Goal: Task Accomplishment & Management: Use online tool/utility

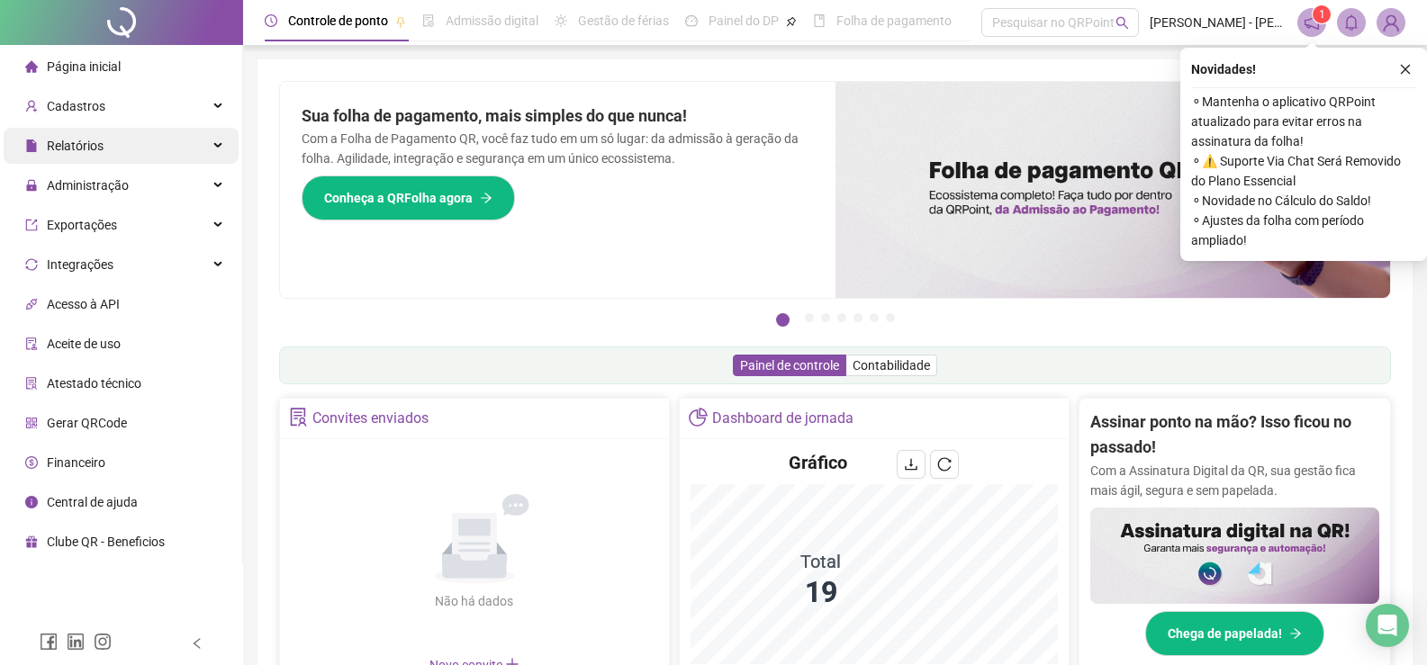
click at [119, 147] on div "Relatórios" at bounding box center [121, 146] width 235 height 36
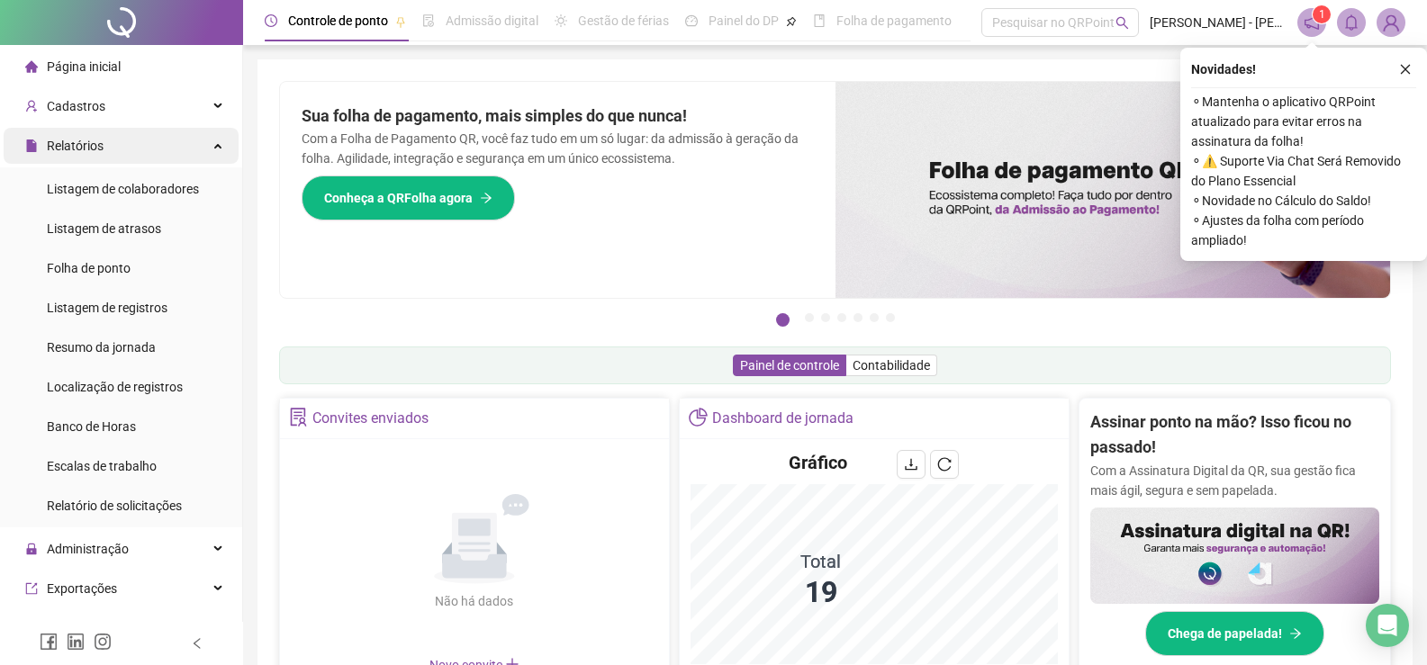
click at [129, 138] on div "Relatórios" at bounding box center [121, 146] width 235 height 36
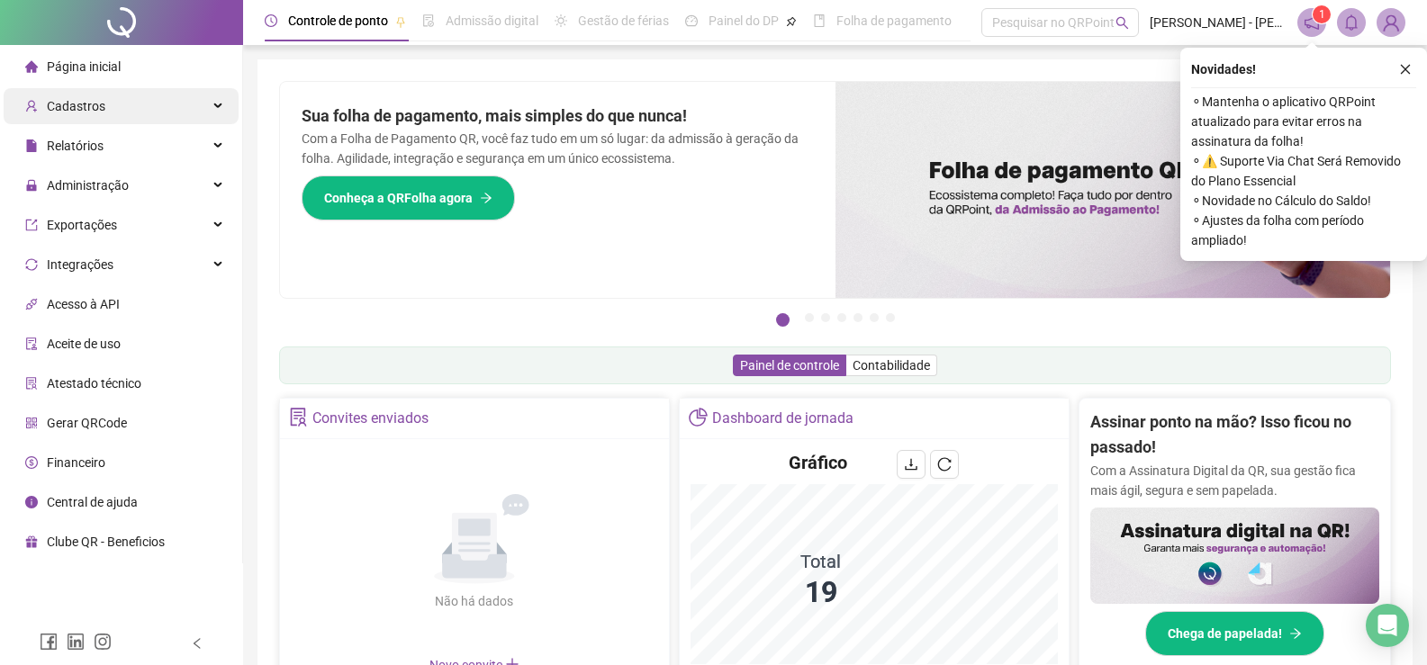
click at [133, 105] on div "Cadastros" at bounding box center [121, 106] width 235 height 36
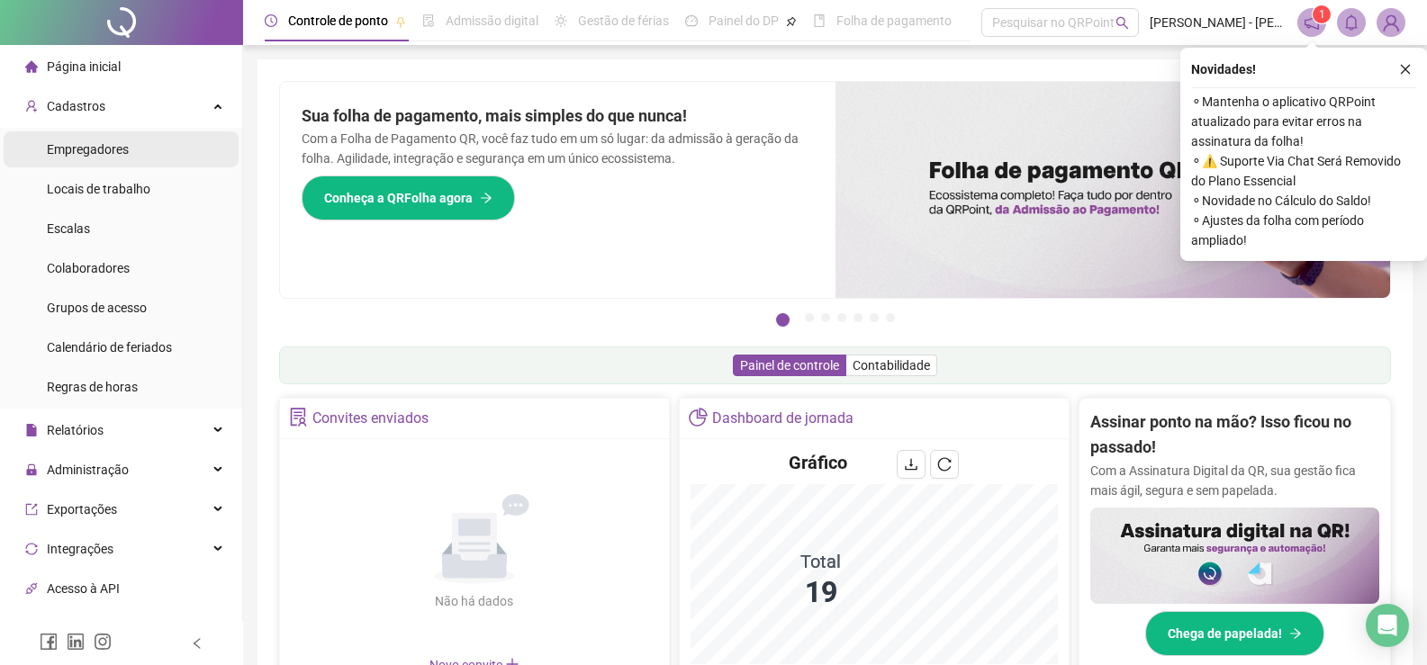
click at [140, 158] on li "Empregadores" at bounding box center [121, 149] width 235 height 36
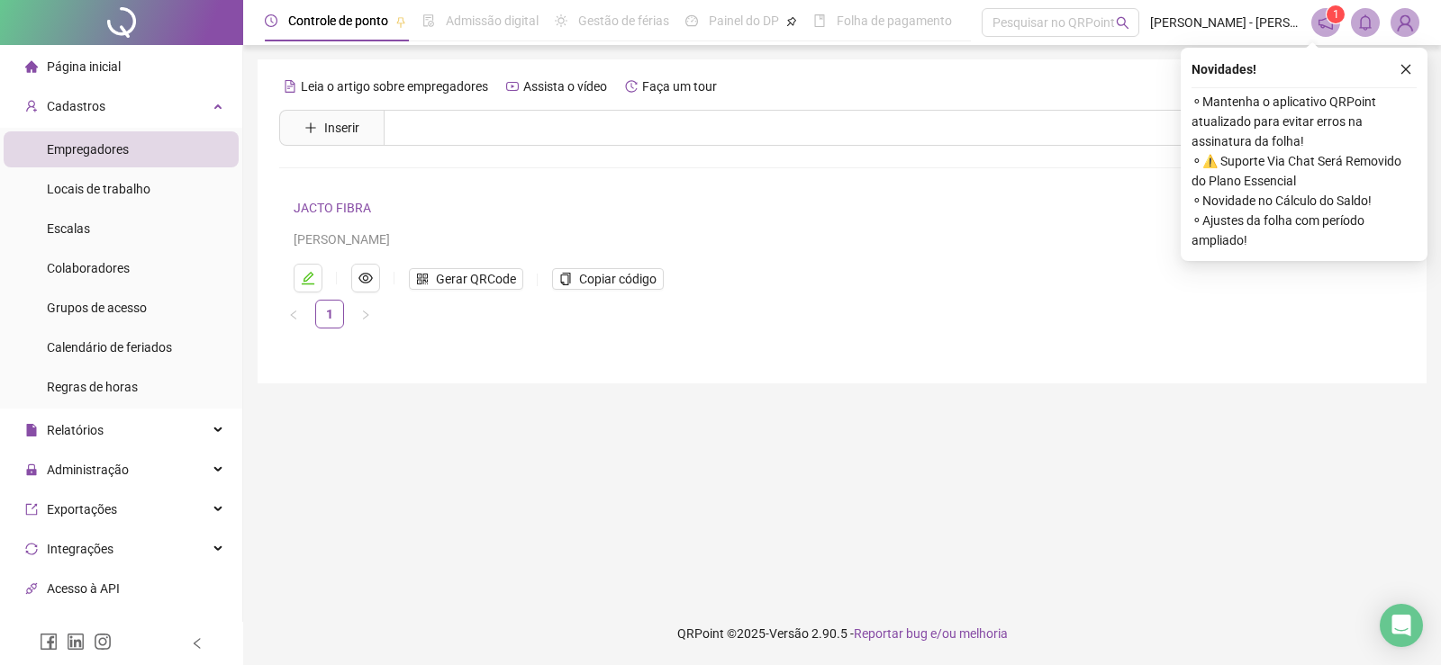
click at [149, 143] on li "Empregadores" at bounding box center [121, 149] width 235 height 36
click at [201, 99] on div "Cadastros" at bounding box center [121, 106] width 235 height 36
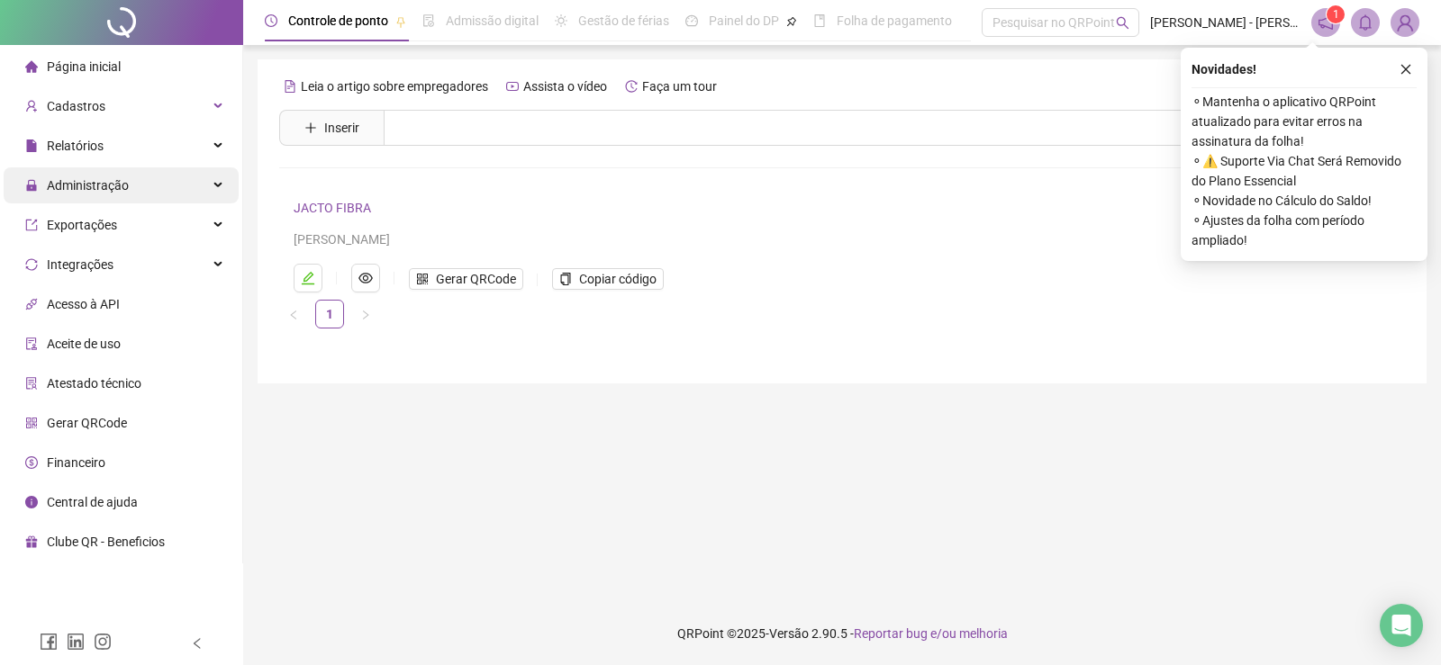
click at [135, 179] on div "Administração" at bounding box center [121, 185] width 235 height 36
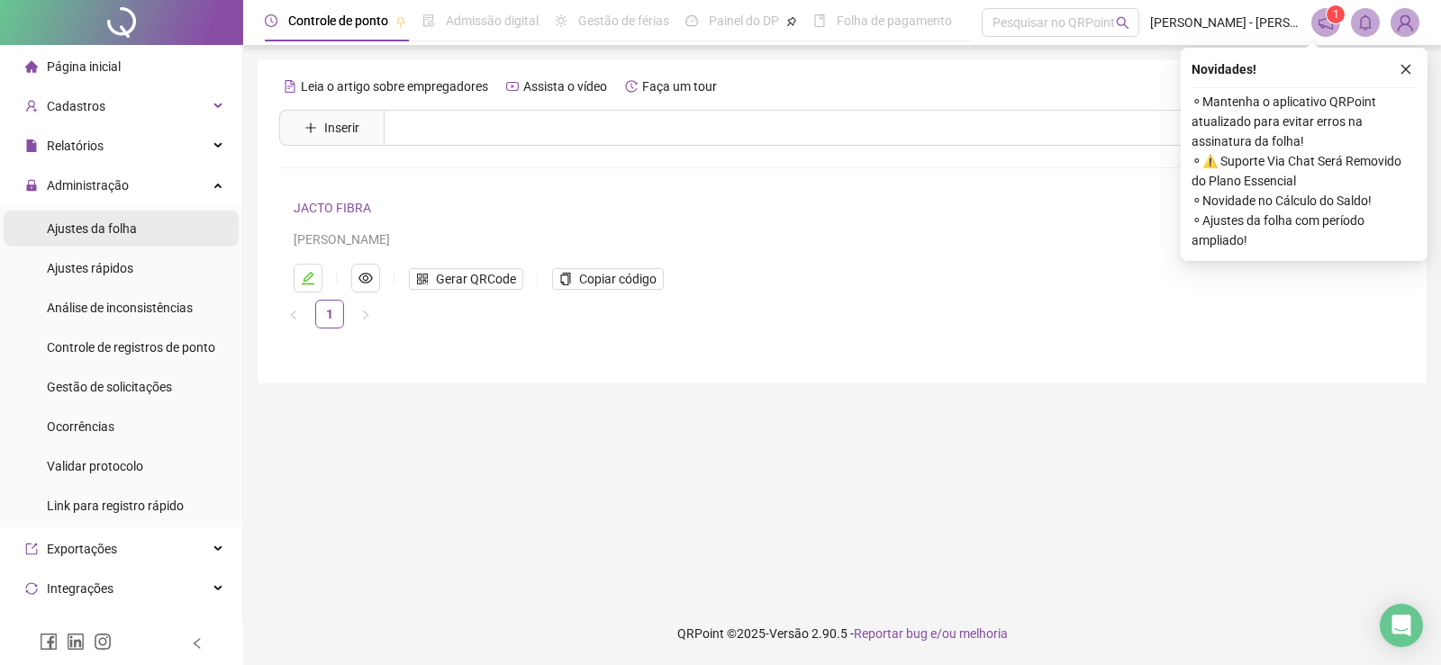
click at [141, 225] on li "Ajustes da folha" at bounding box center [121, 229] width 235 height 36
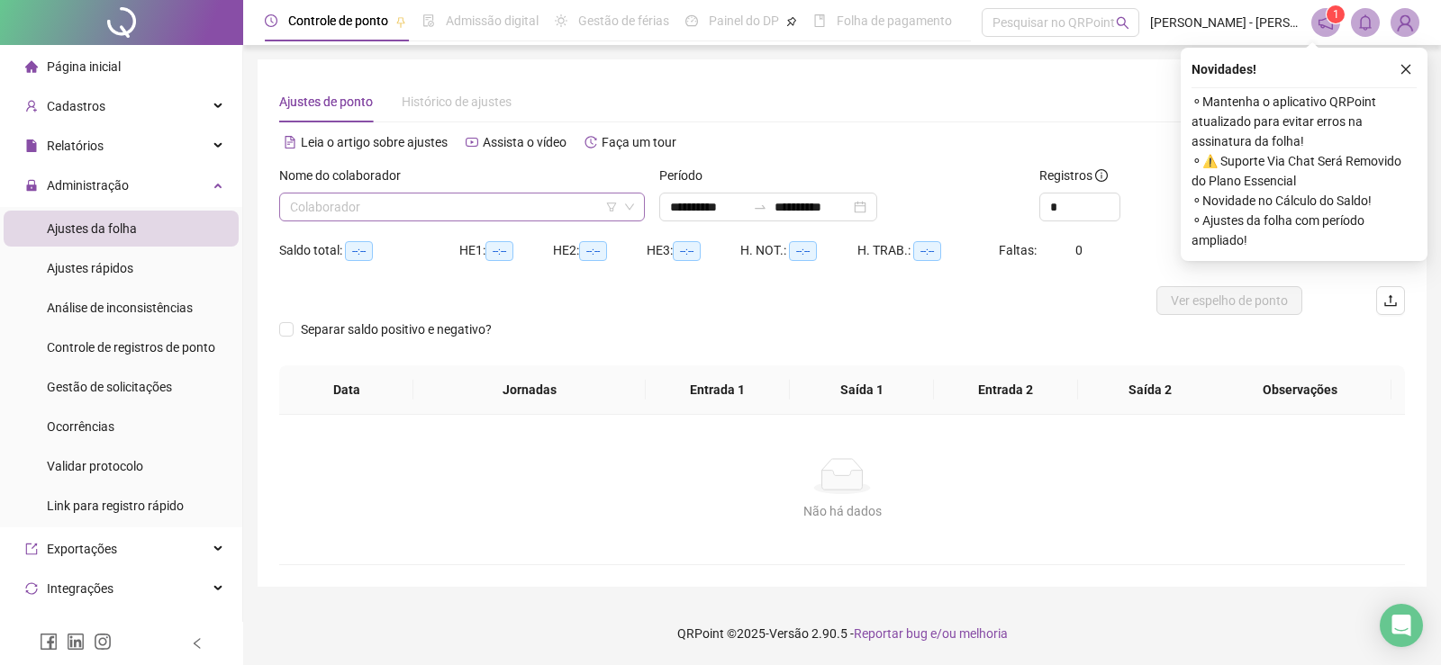
type input "**********"
click at [348, 203] on input "search" at bounding box center [454, 207] width 328 height 27
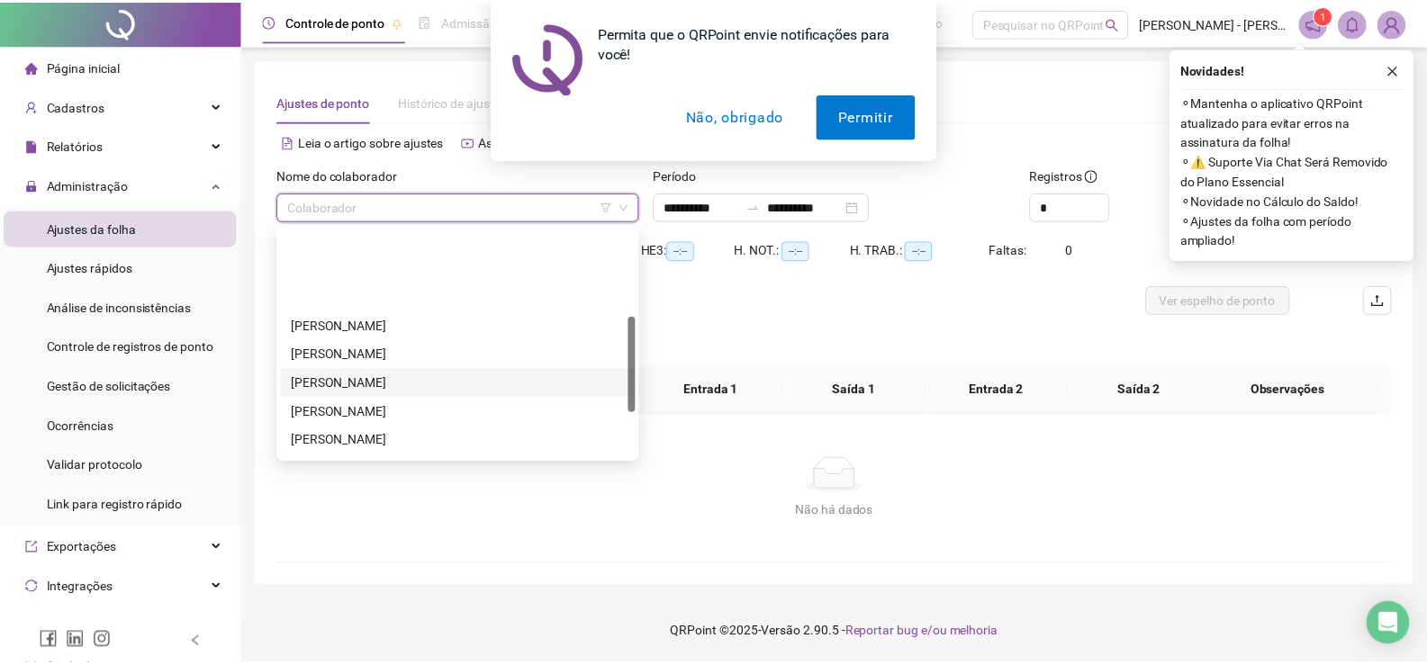
scroll to position [208, 0]
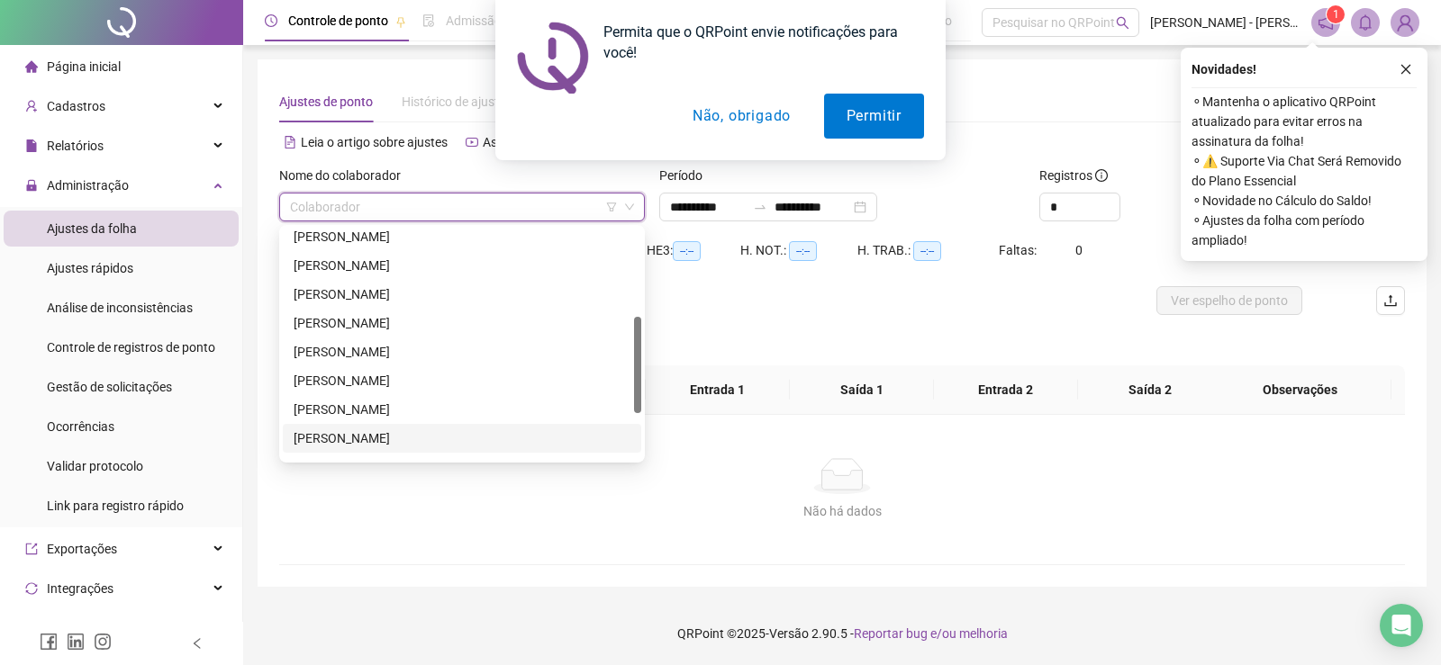
click at [351, 428] on div "[PERSON_NAME]" at bounding box center [462, 438] width 358 height 29
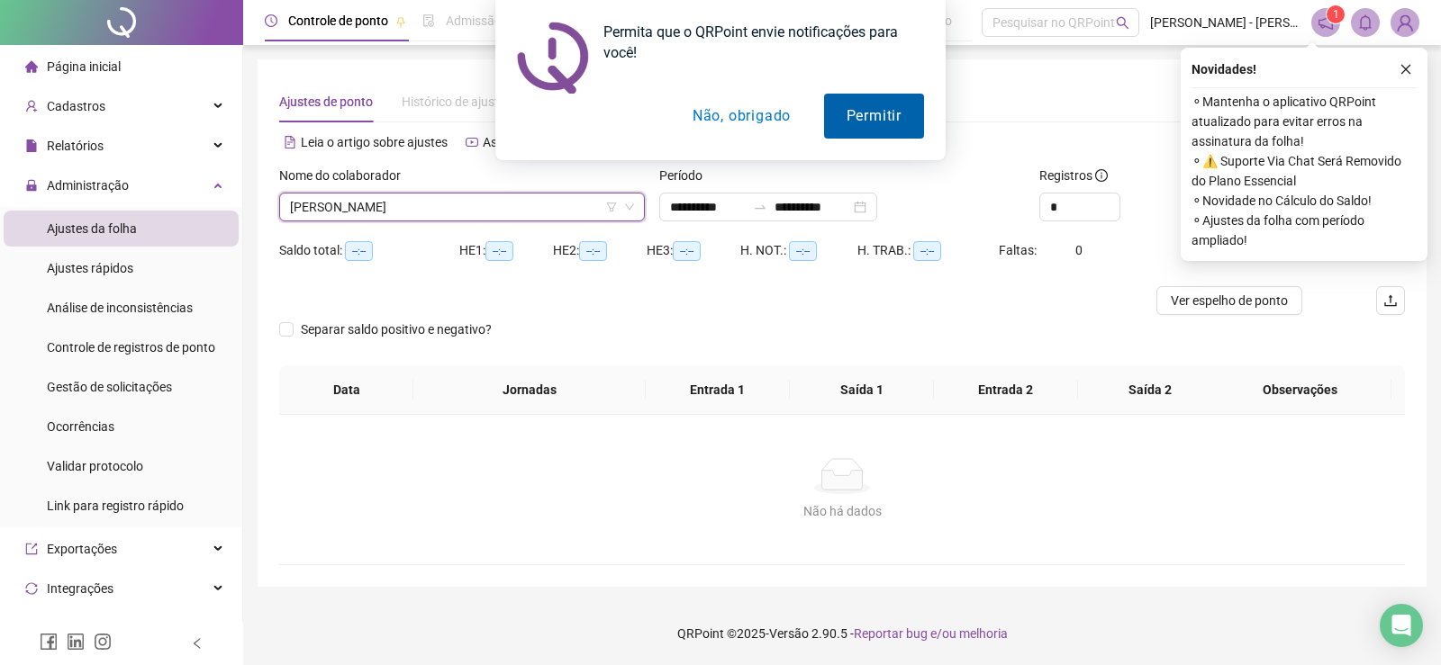
click at [854, 120] on button "Permitir" at bounding box center [874, 116] width 100 height 45
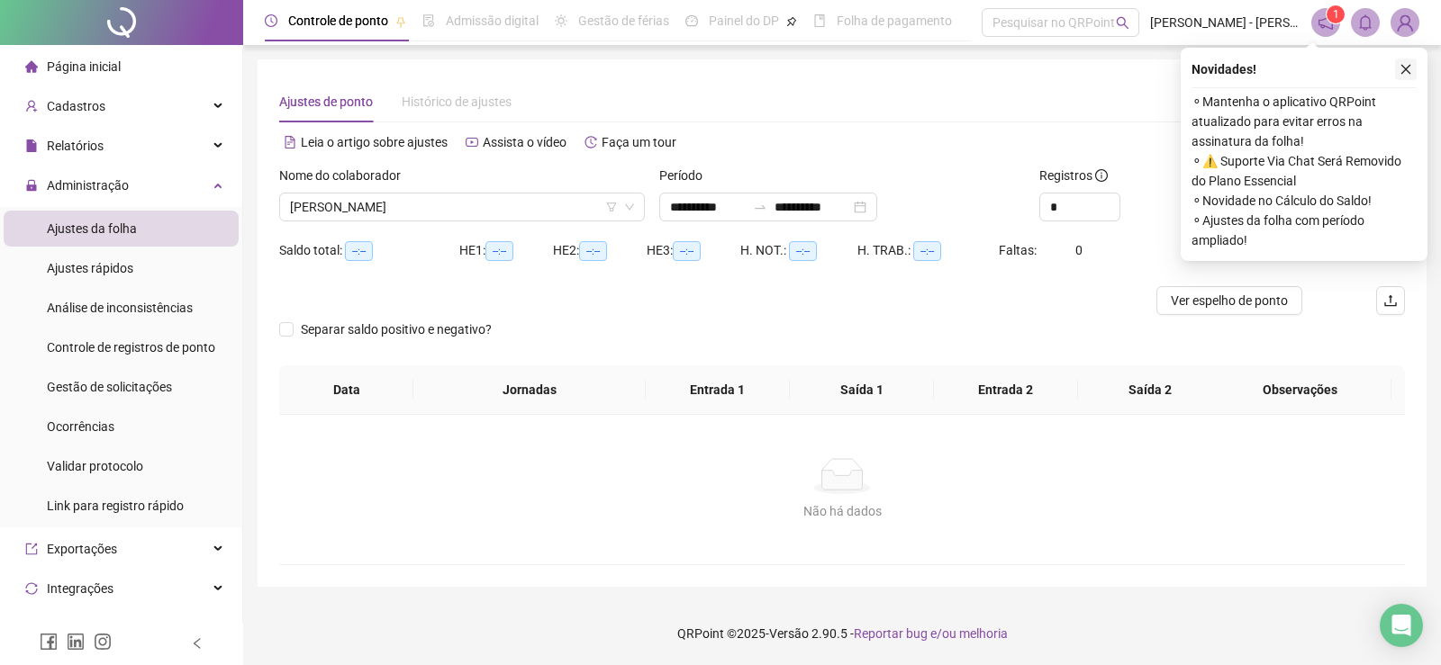
click at [1401, 68] on icon "close" at bounding box center [1405, 69] width 13 height 13
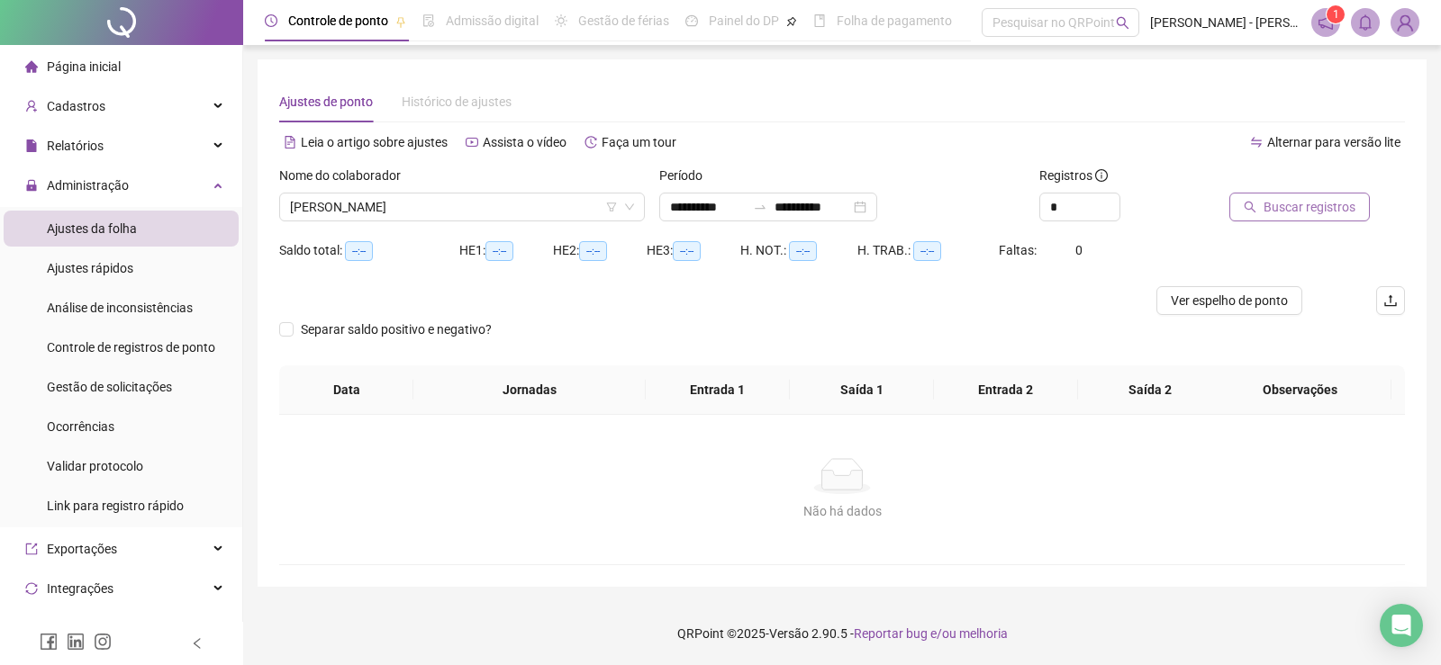
click at [1270, 203] on span "Buscar registros" at bounding box center [1309, 207] width 92 height 20
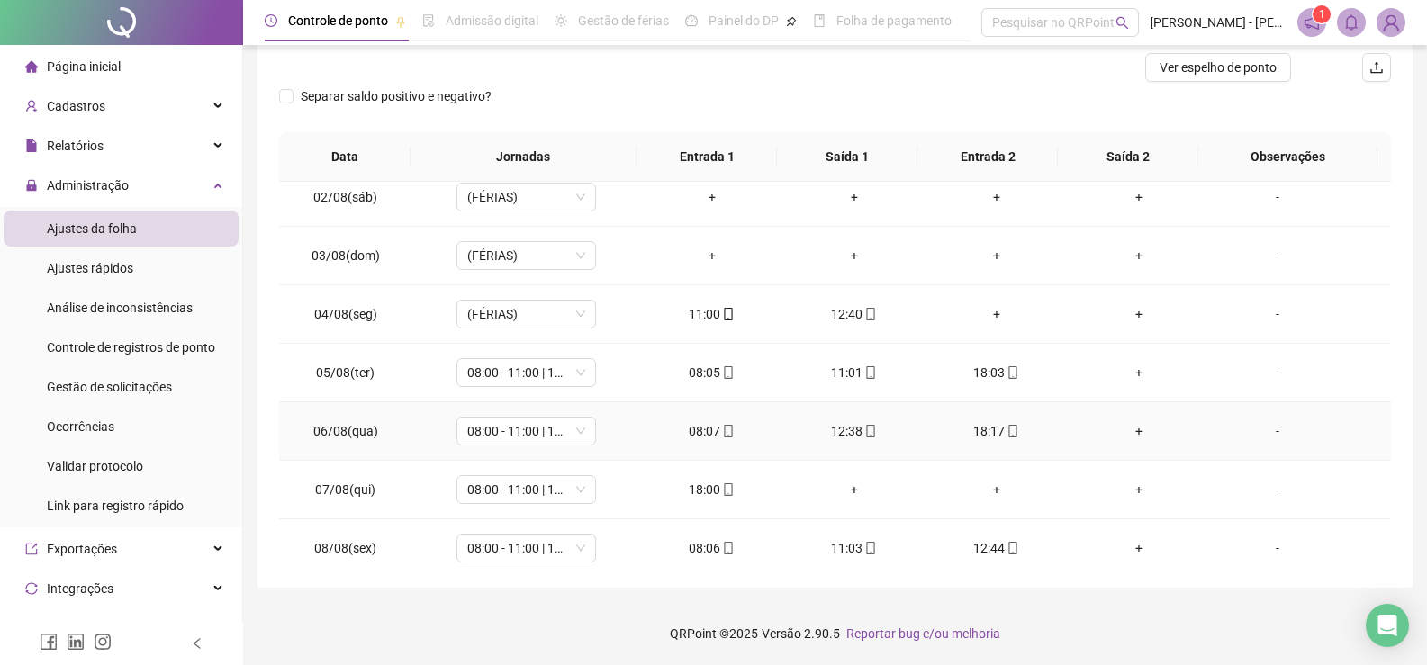
scroll to position [41, 0]
